Goal: Task Accomplishment & Management: Use online tool/utility

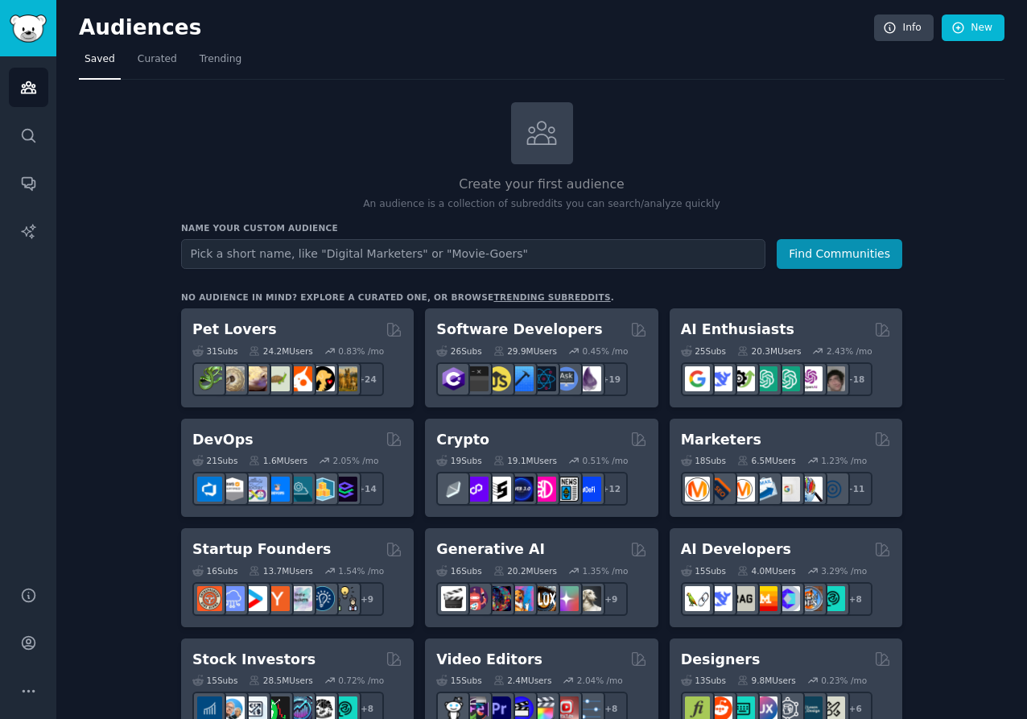
scroll to position [25, 0]
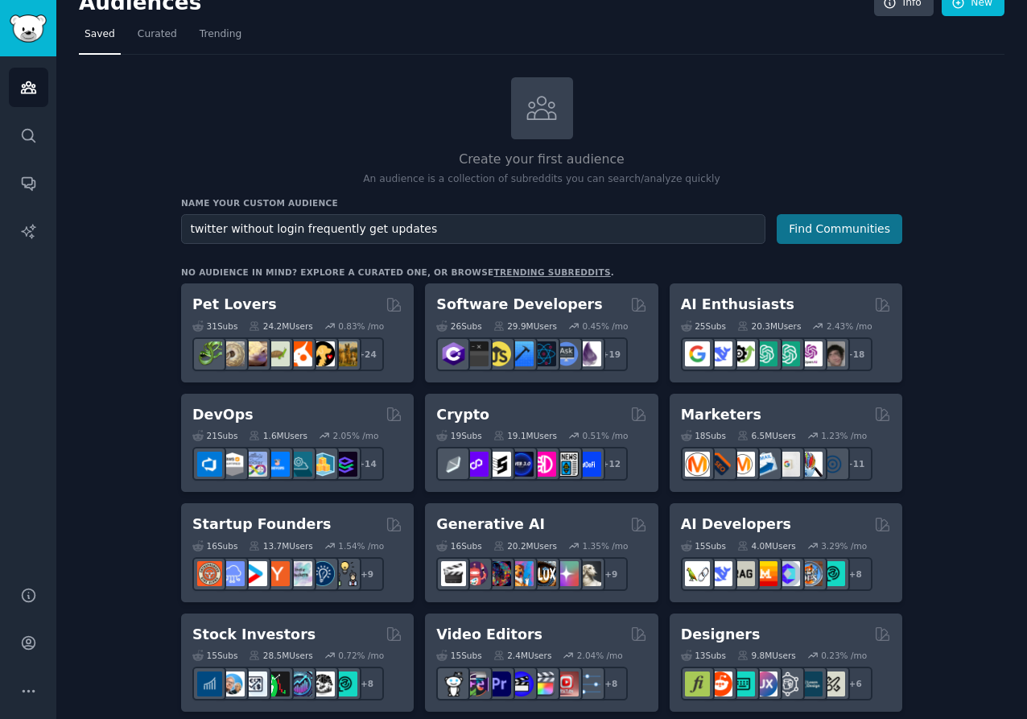
type input "twitter without login frequently get updates"
click at [804, 221] on button "Find Communities" at bounding box center [840, 229] width 126 height 30
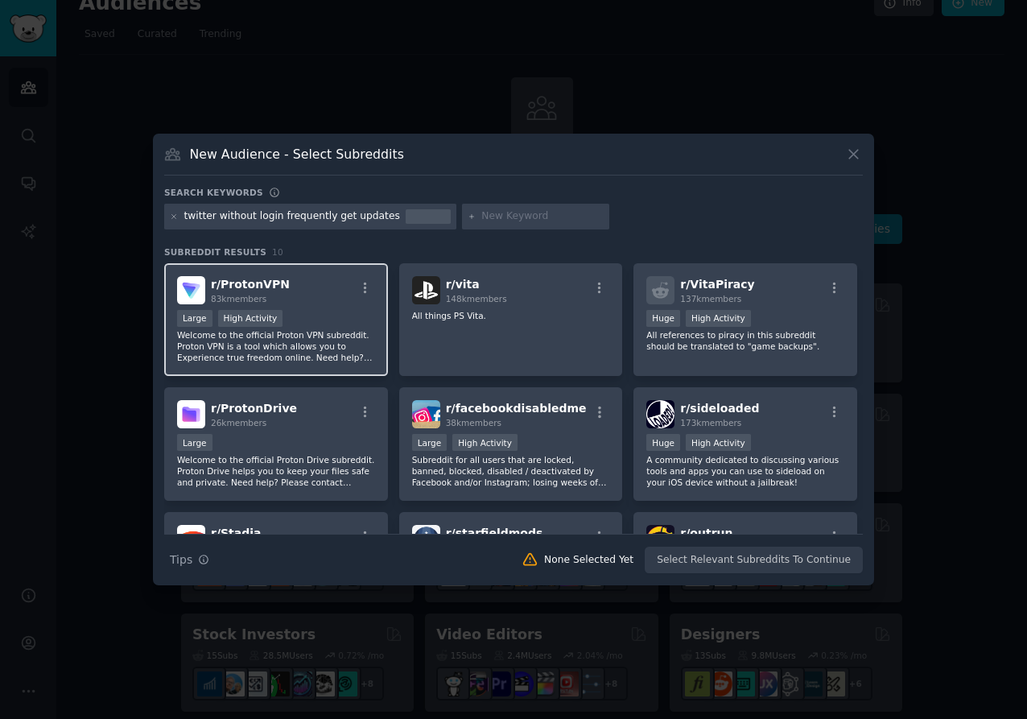
click at [277, 274] on div "r/ ProtonVPN 83k members Large High Activity Welcome to the official Proton VPN…" at bounding box center [276, 320] width 224 height 114
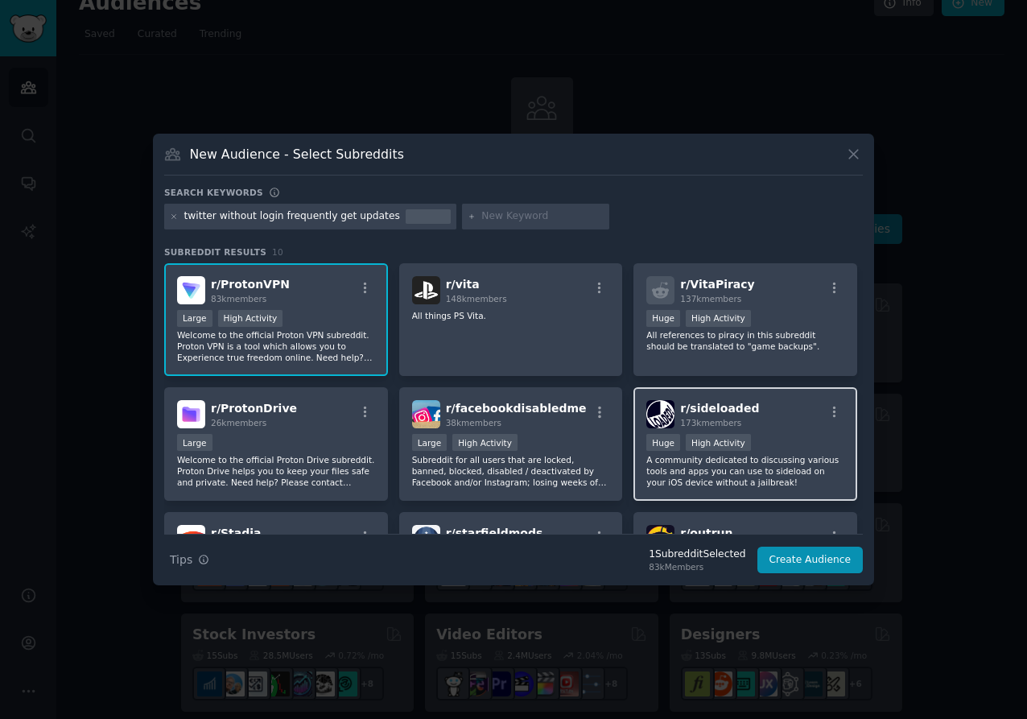
click at [783, 434] on div ">= 80th percentile for submissions / day Huge High Activity" at bounding box center [746, 444] width 198 height 20
click at [843, 151] on div "New Audience - Select Subreddits" at bounding box center [513, 160] width 699 height 31
click at [847, 151] on icon at bounding box center [853, 154] width 17 height 17
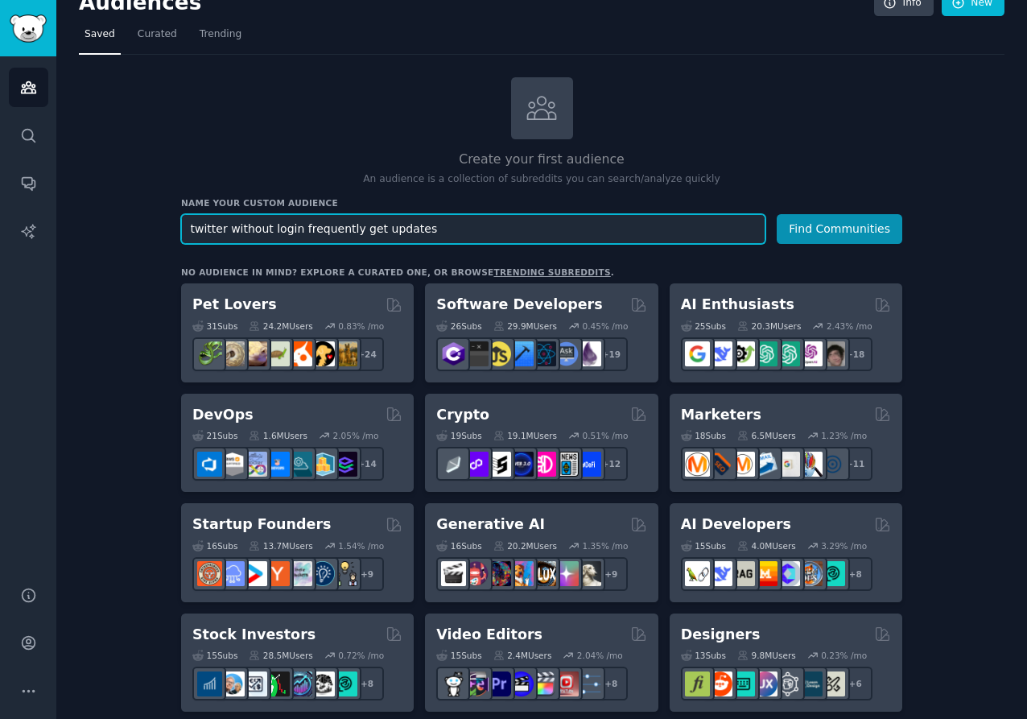
click at [461, 216] on input "twitter without login frequently get updates" at bounding box center [473, 229] width 585 height 30
click at [461, 221] on input "twitter without login frequently get updates" at bounding box center [473, 229] width 585 height 30
drag, startPoint x: 461, startPoint y: 221, endPoint x: 177, endPoint y: 222, distance: 283.4
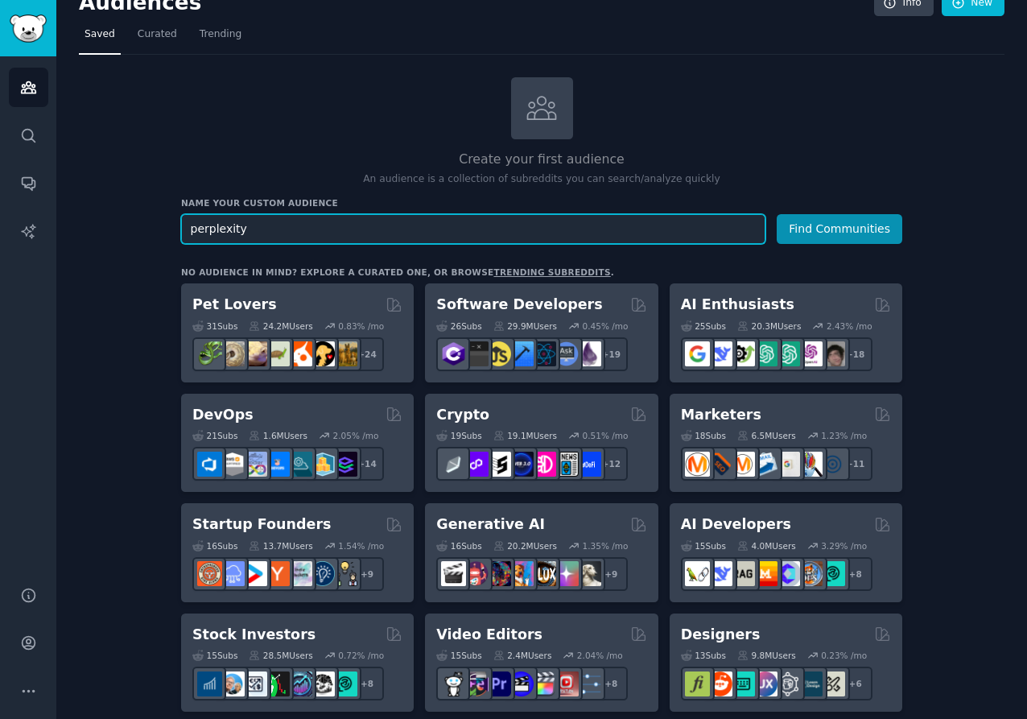
type input "perplexity"
click at [777, 214] on button "Find Communities" at bounding box center [840, 229] width 126 height 30
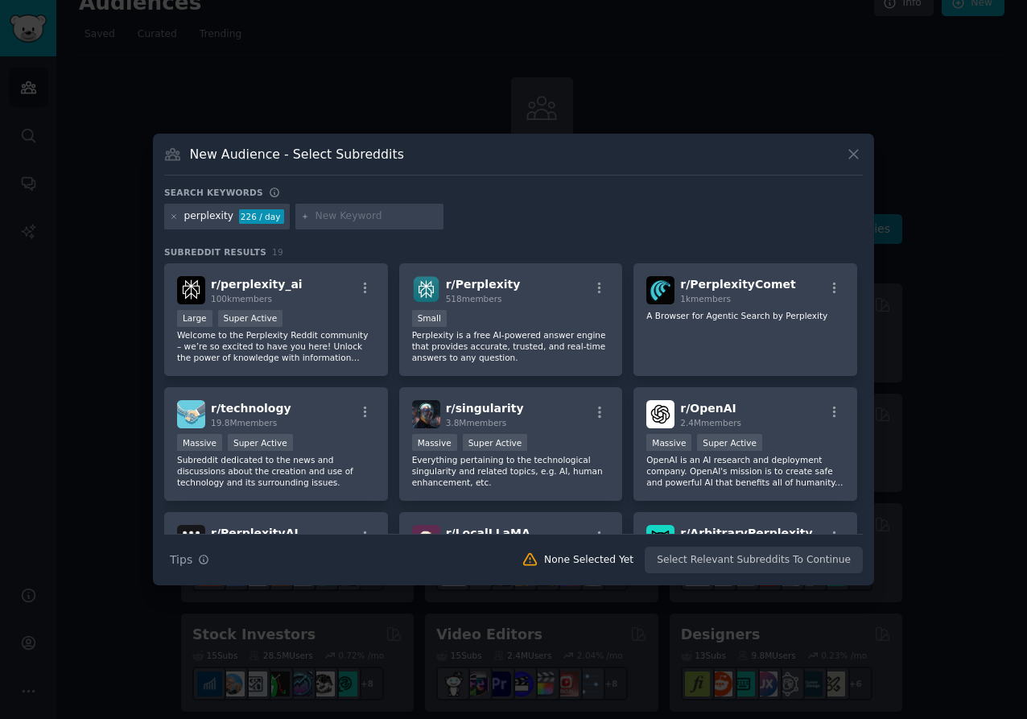
click at [845, 155] on button at bounding box center [854, 154] width 19 height 19
